Goal: Task Accomplishment & Management: Complete application form

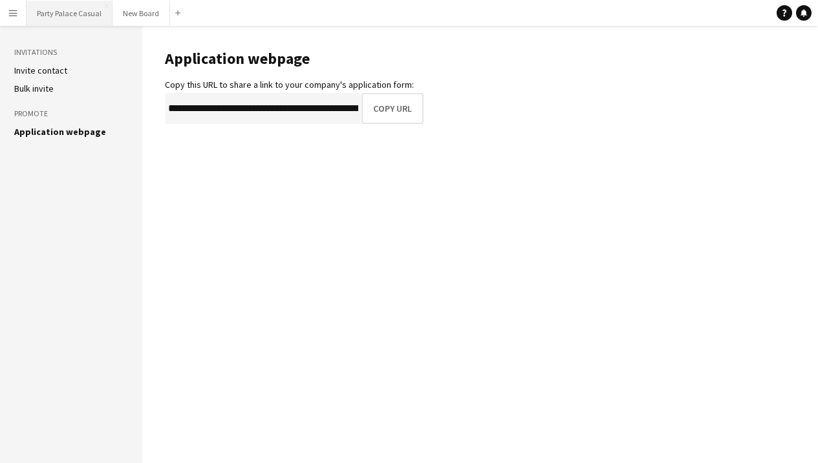
click at [81, 10] on button "Party Palace Casual Close" at bounding box center [69, 13] width 86 height 25
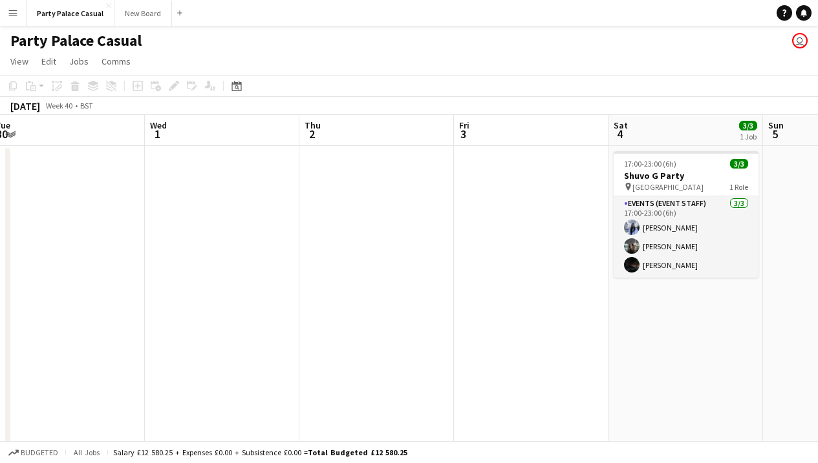
scroll to position [0, 525]
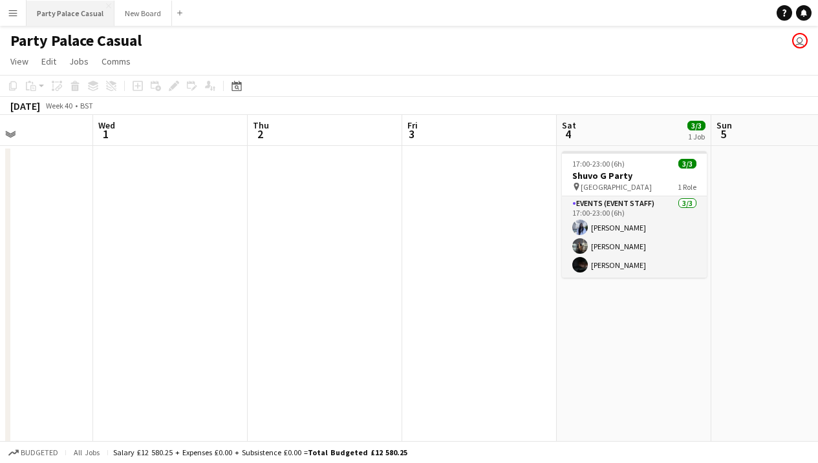
click at [62, 19] on button "Party Palace Casual Close" at bounding box center [70, 13] width 88 height 25
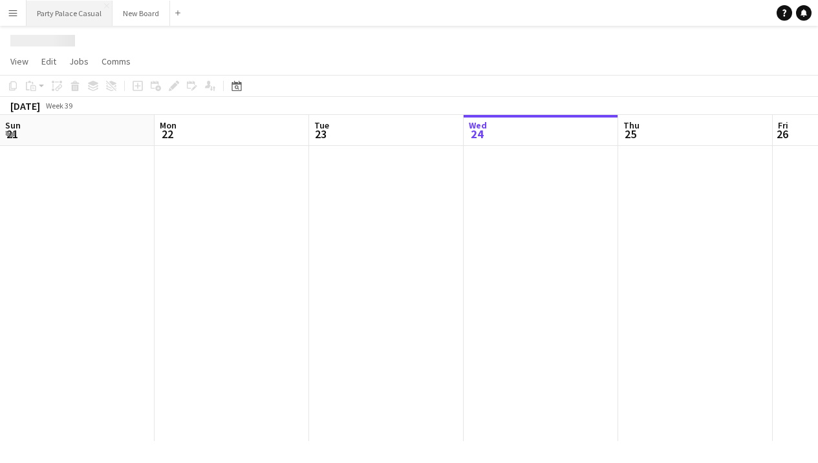
scroll to position [0, 309]
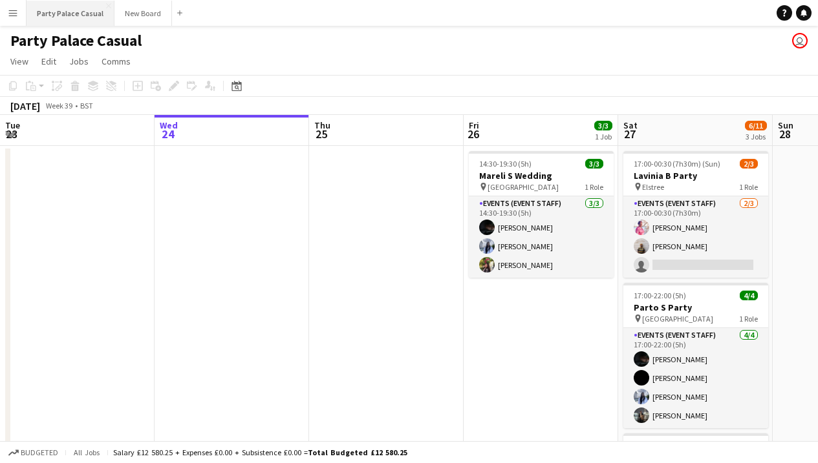
click at [82, 12] on button "Party Palace Casual Close" at bounding box center [70, 13] width 88 height 25
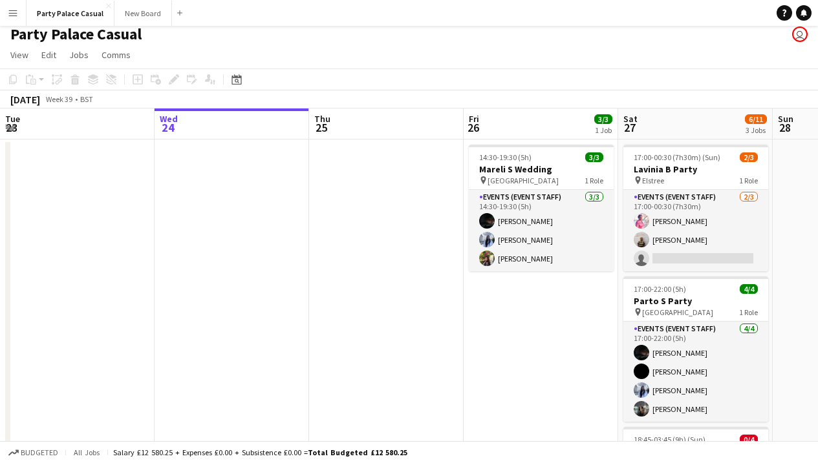
scroll to position [7, 0]
click at [67, 16] on button "Party Palace Casual Close" at bounding box center [70, 13] width 88 height 25
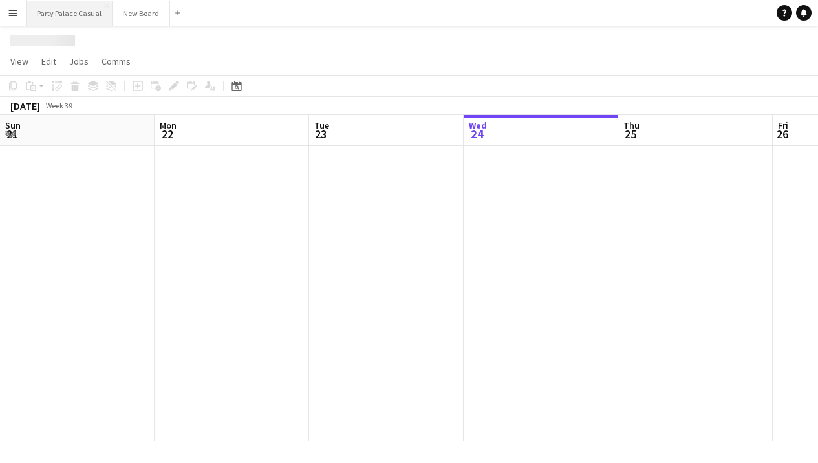
scroll to position [0, 309]
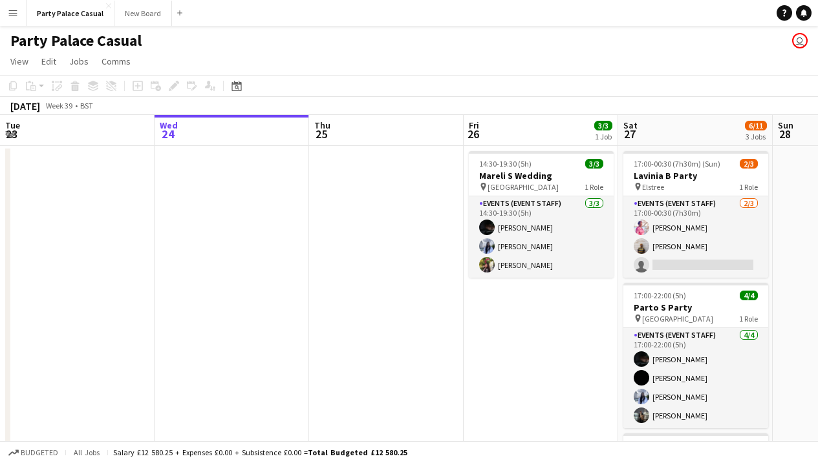
click at [10, 16] on app-icon "Menu" at bounding box center [13, 13] width 10 height 10
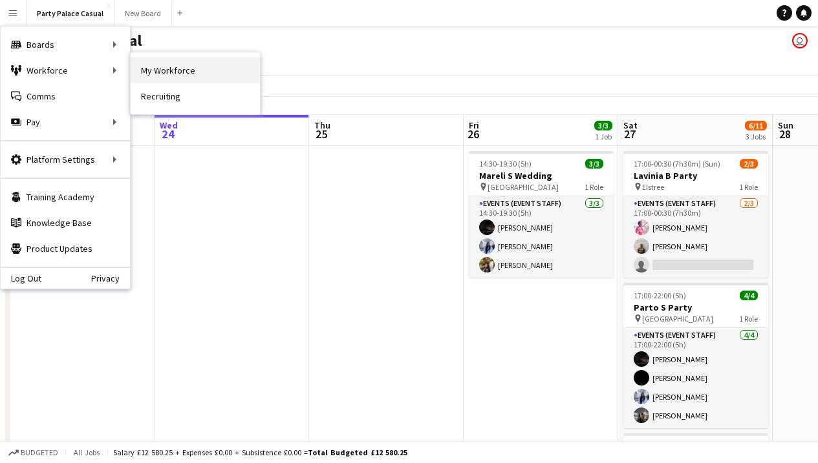
click at [153, 70] on link "My Workforce" at bounding box center [195, 71] width 129 height 26
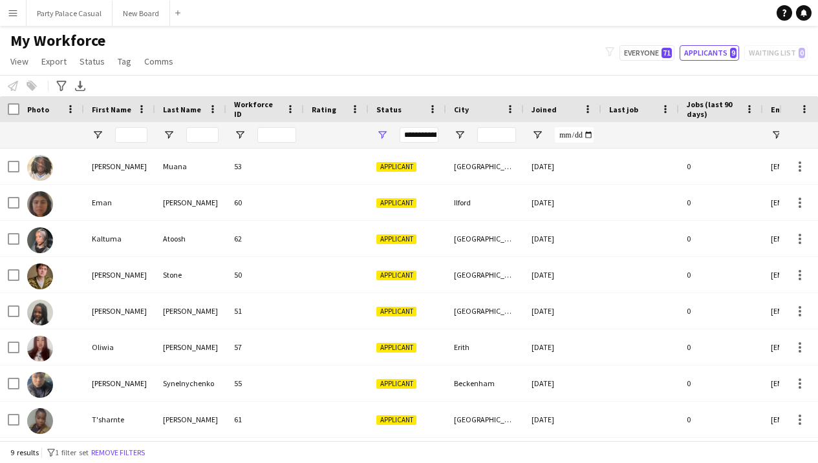
click at [18, 13] on button "Menu" at bounding box center [13, 13] width 26 height 26
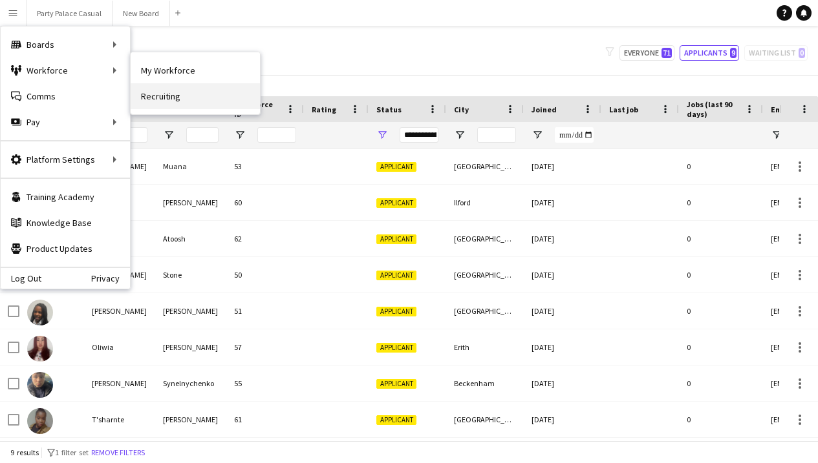
click at [152, 100] on link "Recruiting" at bounding box center [195, 96] width 129 height 26
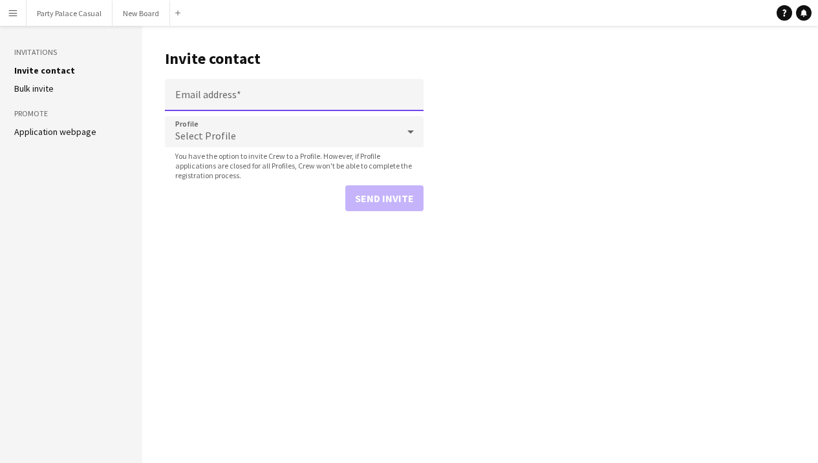
click at [205, 101] on input "Email address" at bounding box center [294, 95] width 259 height 32
paste input "**********"
type input "**********"
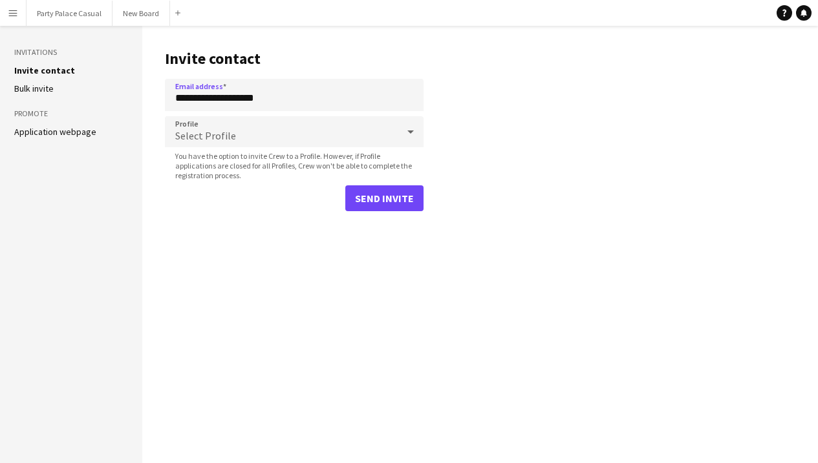
click at [392, 206] on button "Send invite" at bounding box center [384, 198] width 78 height 26
